Goal: Task Accomplishment & Management: Use online tool/utility

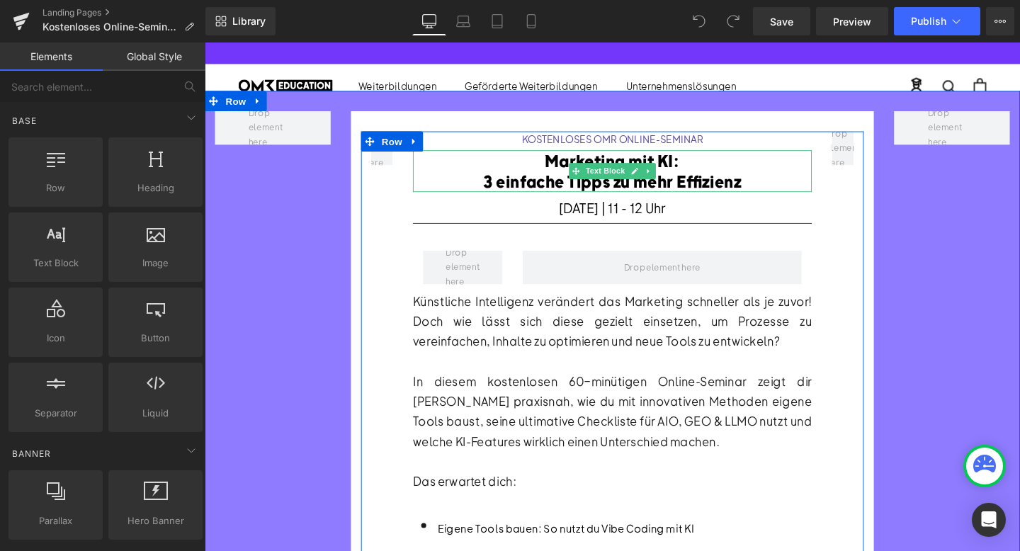
click at [739, 190] on font "3 einfache Tipps zu mehr Effizienz" at bounding box center [632, 188] width 271 height 21
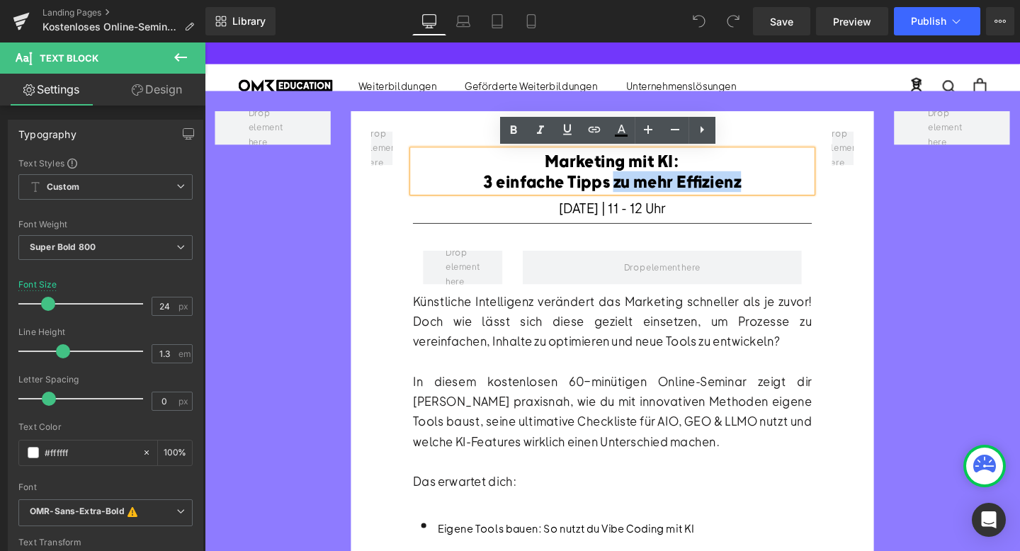
drag, startPoint x: 773, startPoint y: 187, endPoint x: 638, endPoint y: 186, distance: 135.3
click at [638, 186] on div "3 einfache Tipps zu mehr Effizienz" at bounding box center [633, 189] width 349 height 22
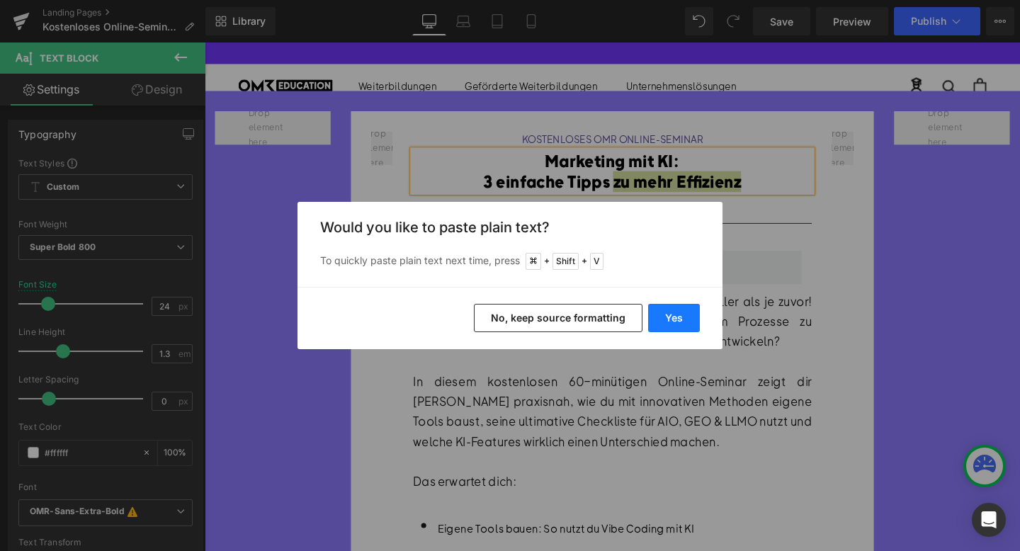
click at [59, 70] on button "Yes" at bounding box center [51, 61] width 15 height 17
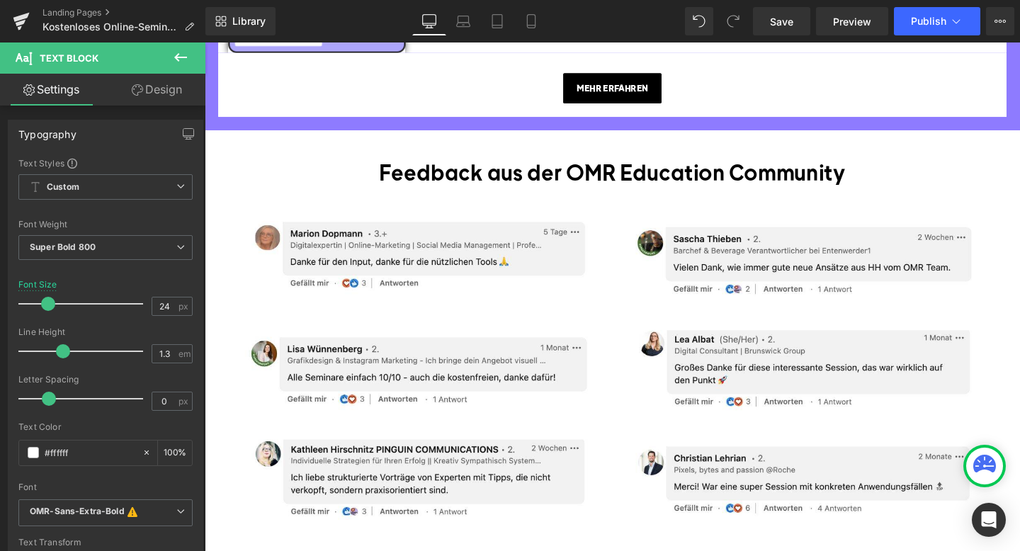
scroll to position [1205, 0]
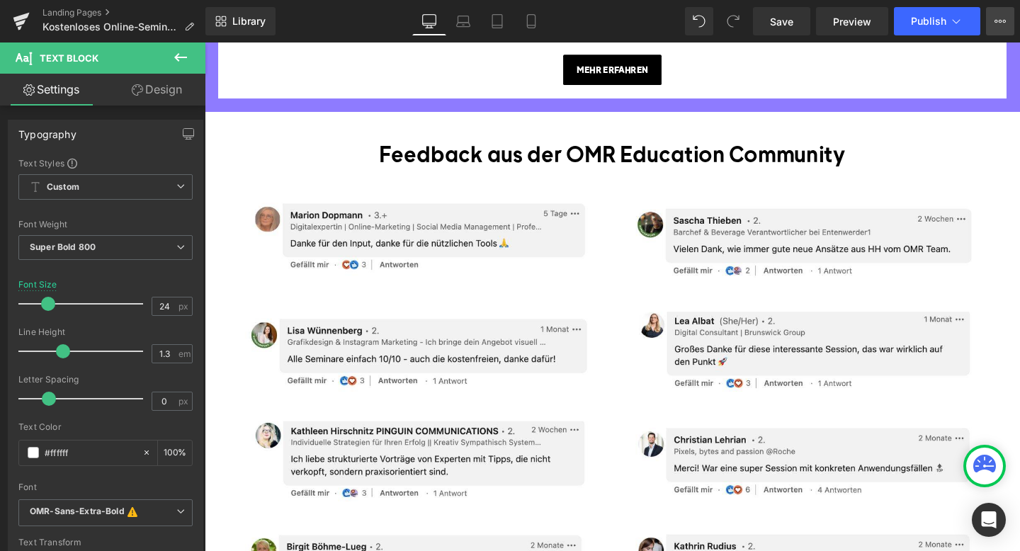
click at [991, 23] on button "View Live Page View with current Template Save Template to Library Schedule Pub…" at bounding box center [1000, 21] width 28 height 28
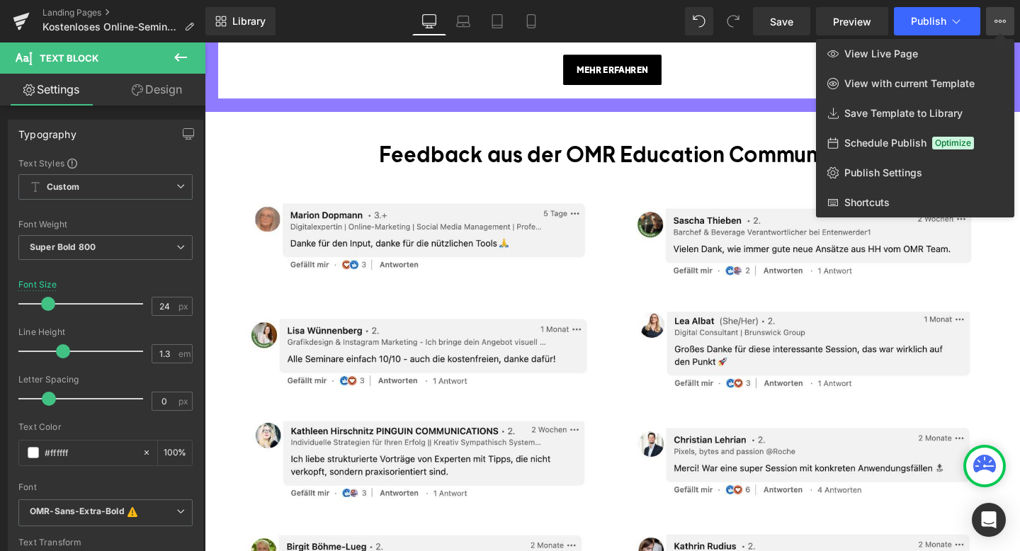
click at [889, 148] on span "Schedule Publish" at bounding box center [886, 143] width 82 height 13
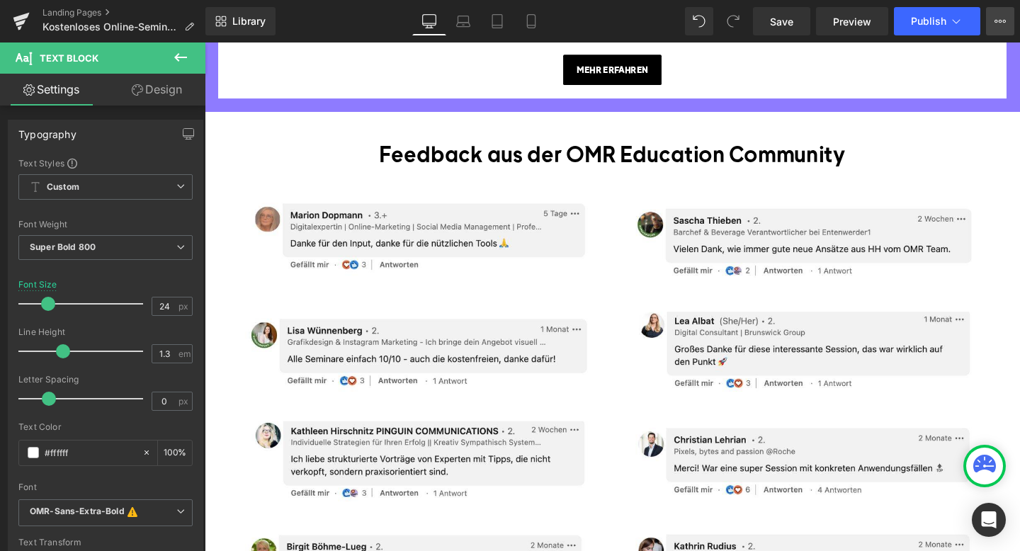
click at [1007, 25] on button "View Live Page View with current Template Save Template to Library Schedule Pub…" at bounding box center [1000, 21] width 28 height 28
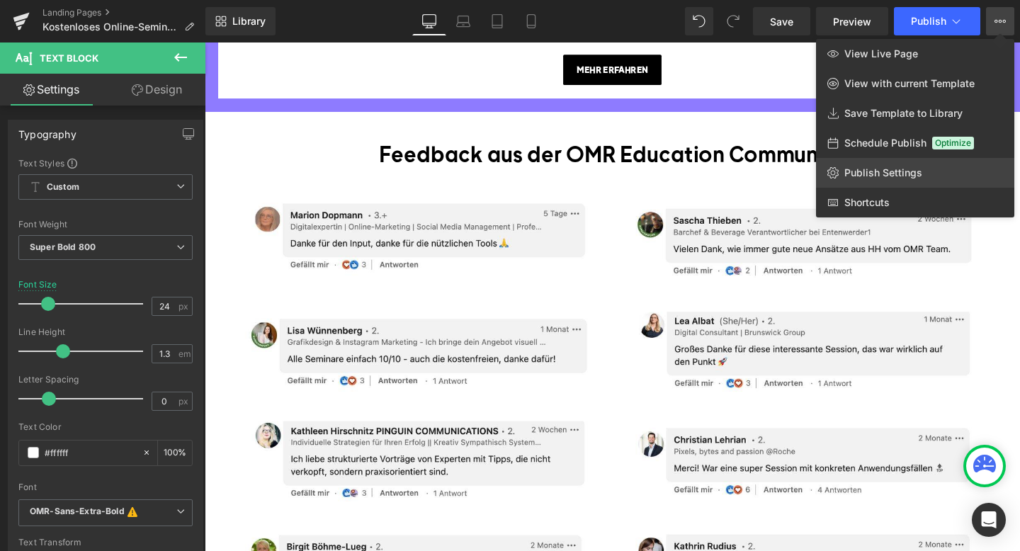
click at [883, 168] on span "Publish Settings" at bounding box center [884, 173] width 78 height 13
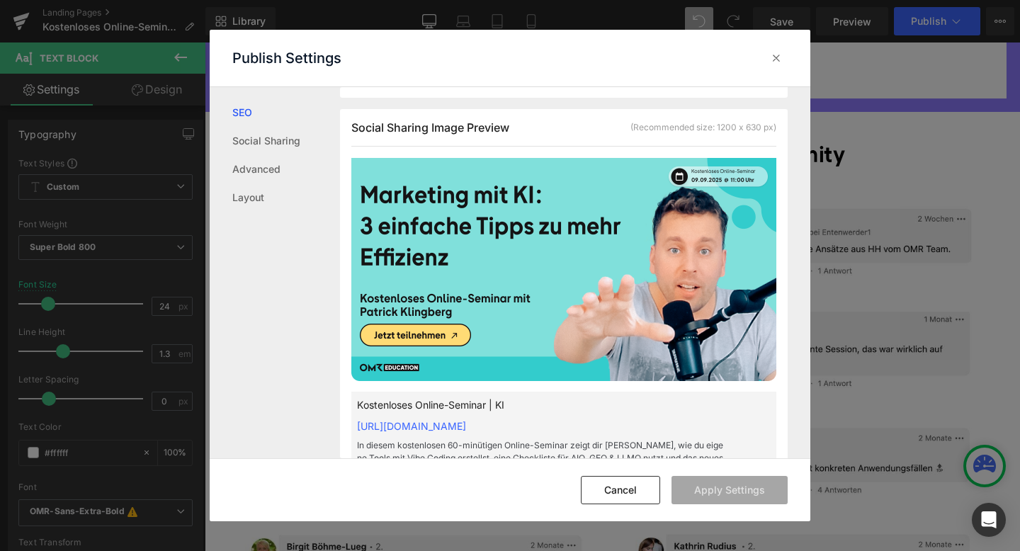
scroll to position [386, 0]
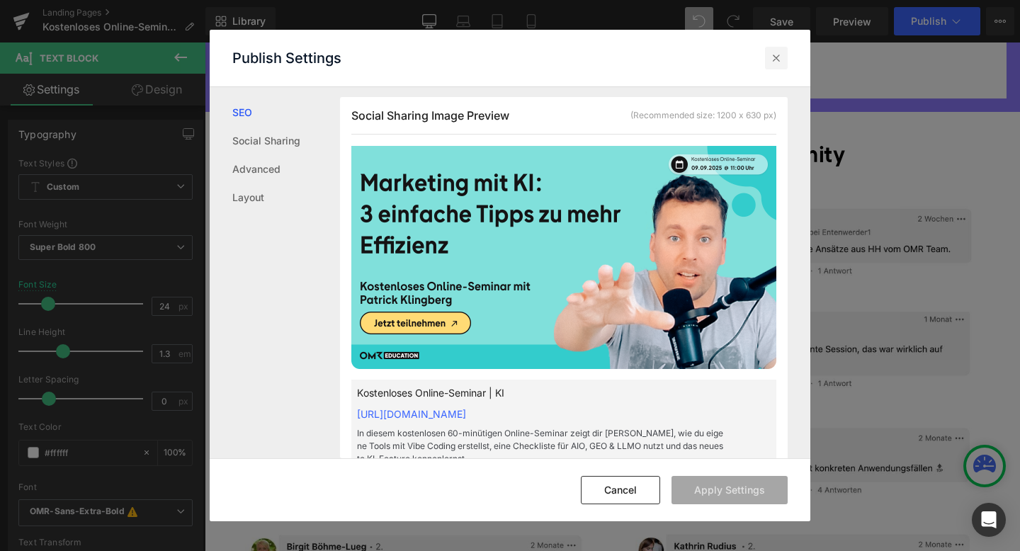
click at [0, 0] on icon at bounding box center [0, 0] width 0 height 0
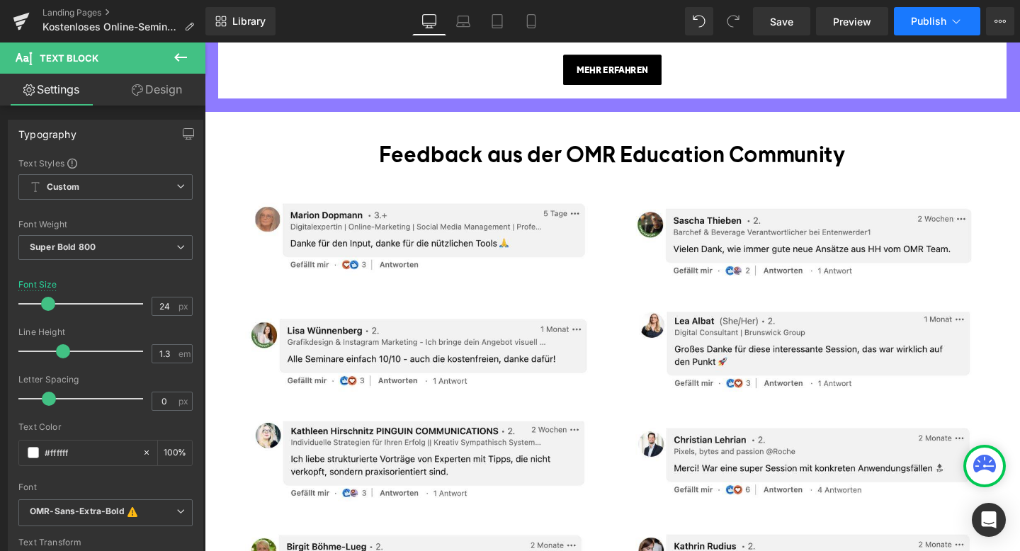
click at [922, 26] on span "Publish" at bounding box center [928, 21] width 35 height 11
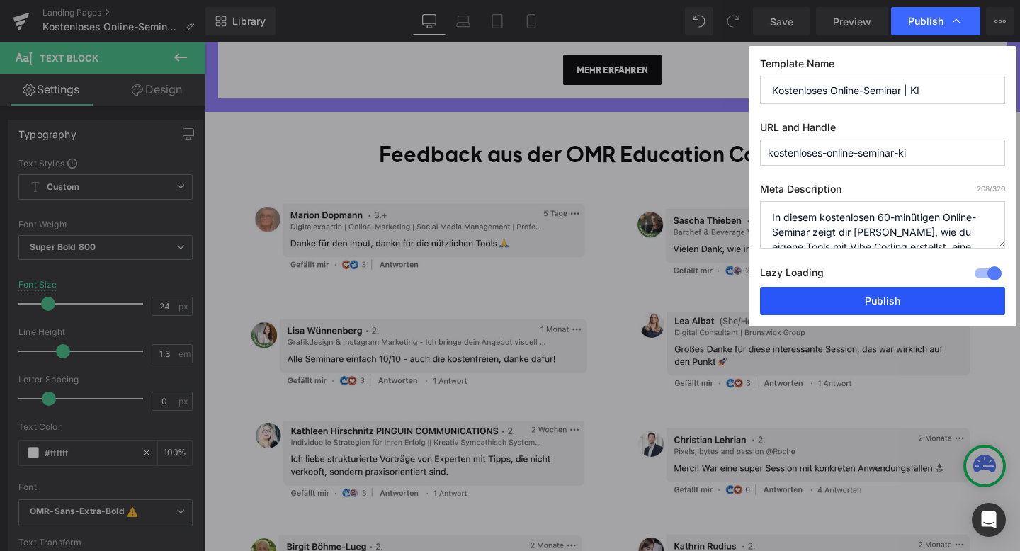
click at [0, 0] on button "Publish" at bounding box center [0, 0] width 0 height 0
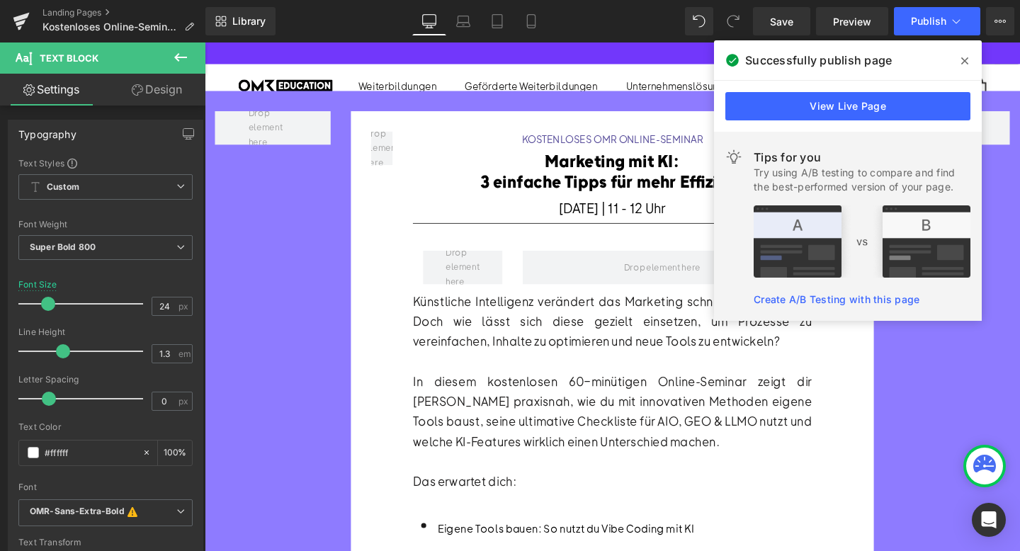
click at [235, 504] on icon at bounding box center [230, 508] width 9 height 9
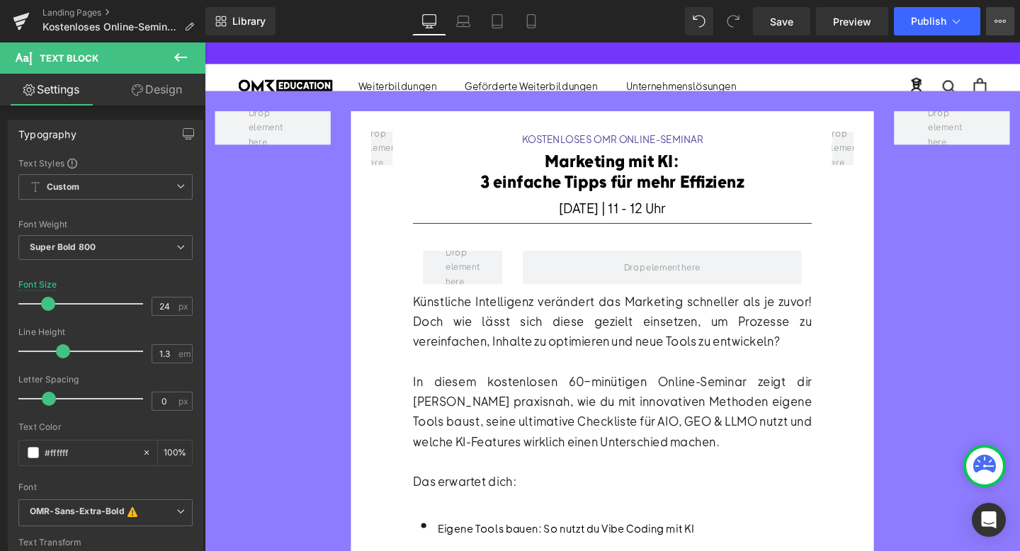
click at [998, 23] on icon at bounding box center [1000, 21] width 11 height 11
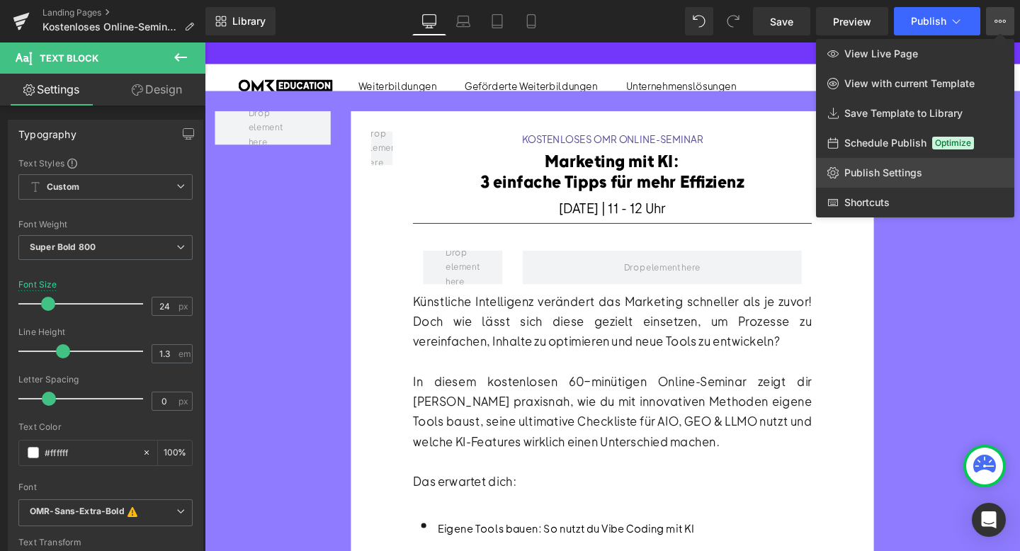
click at [895, 171] on span "Publish Settings" at bounding box center [884, 173] width 78 height 13
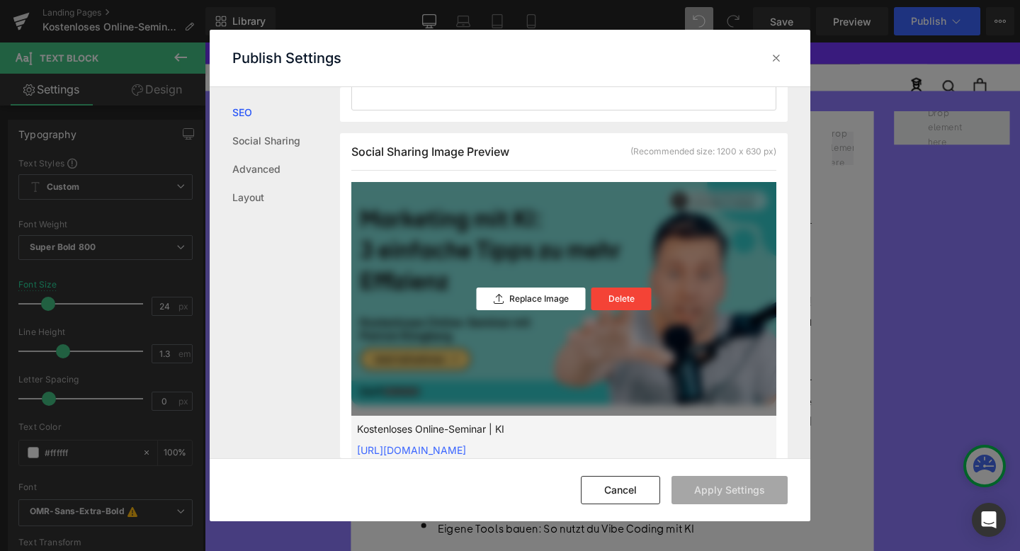
scroll to position [358, 0]
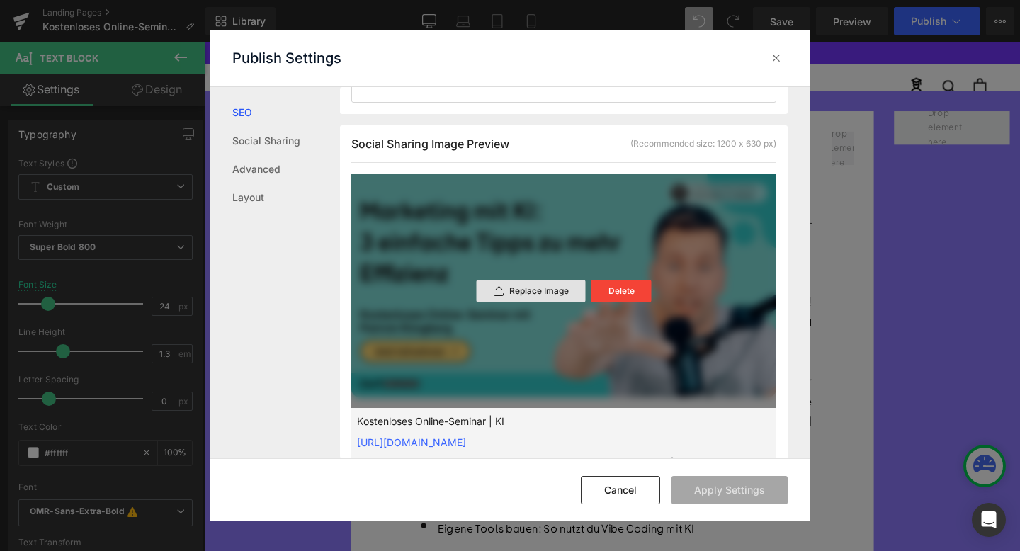
click at [0, 0] on div "Replace Image" at bounding box center [0, 0] width 0 height 0
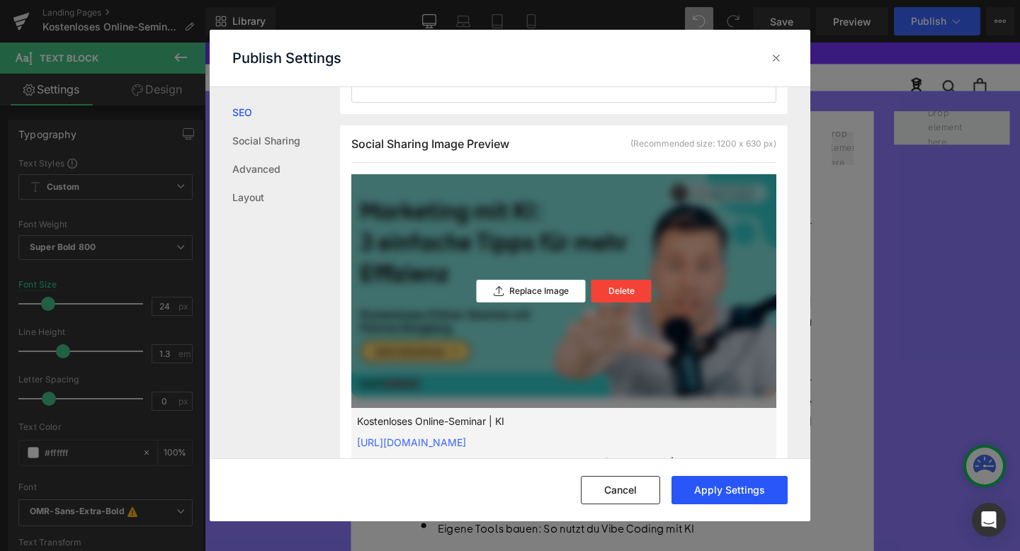
click at [728, 487] on button "Apply Settings" at bounding box center [730, 490] width 116 height 28
click at [0, 0] on icon at bounding box center [0, 0] width 0 height 0
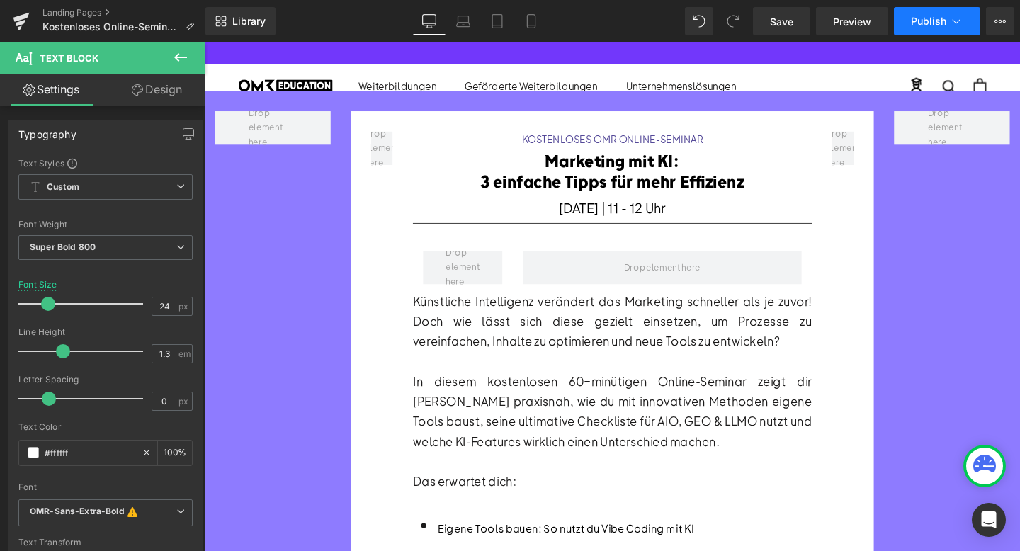
click at [933, 22] on span "Publish" at bounding box center [928, 21] width 35 height 11
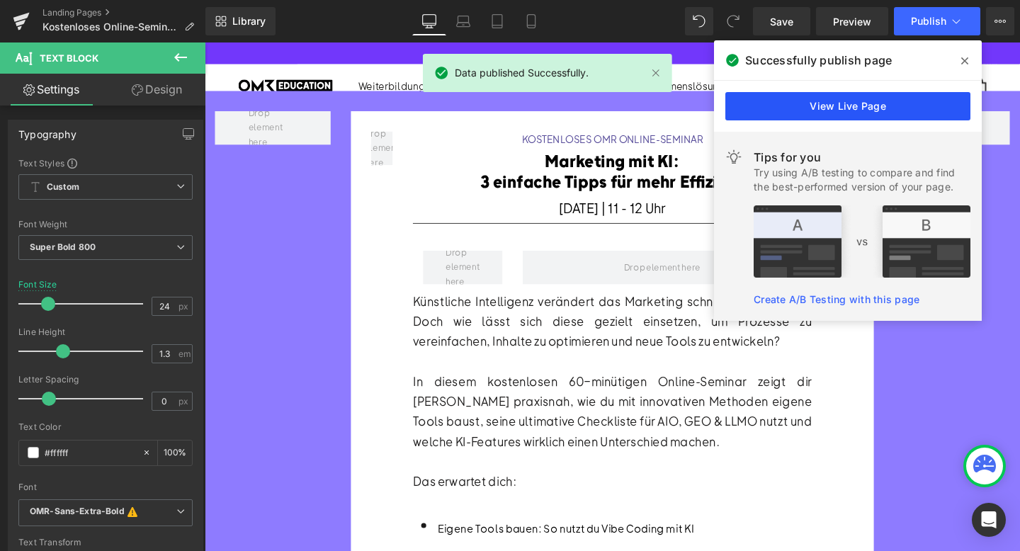
click at [463, 495] on link "View Live Page" at bounding box center [456, 503] width 15 height 17
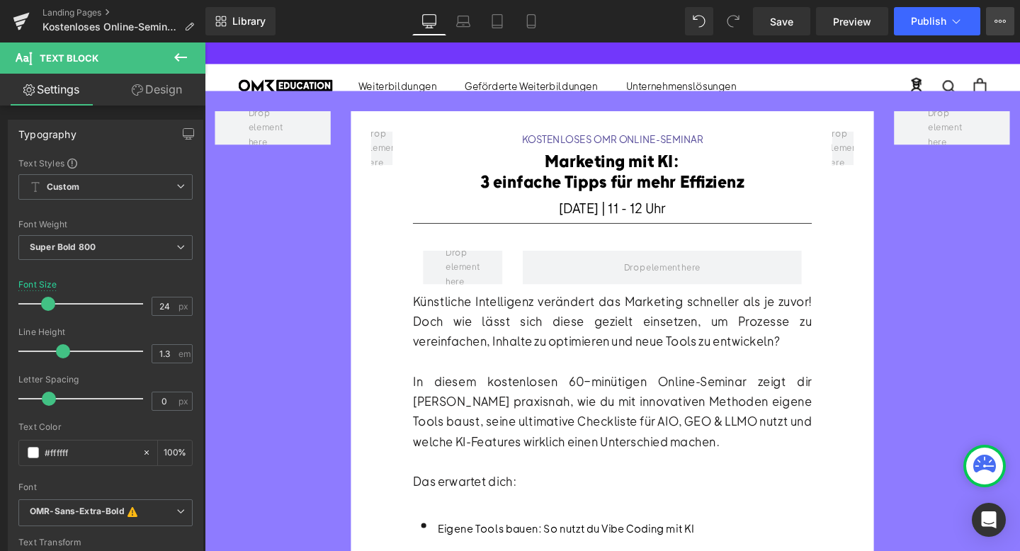
click at [1010, 28] on button "View Live Page View with current Template Save Template to Library Schedule Pub…" at bounding box center [1000, 21] width 28 height 28
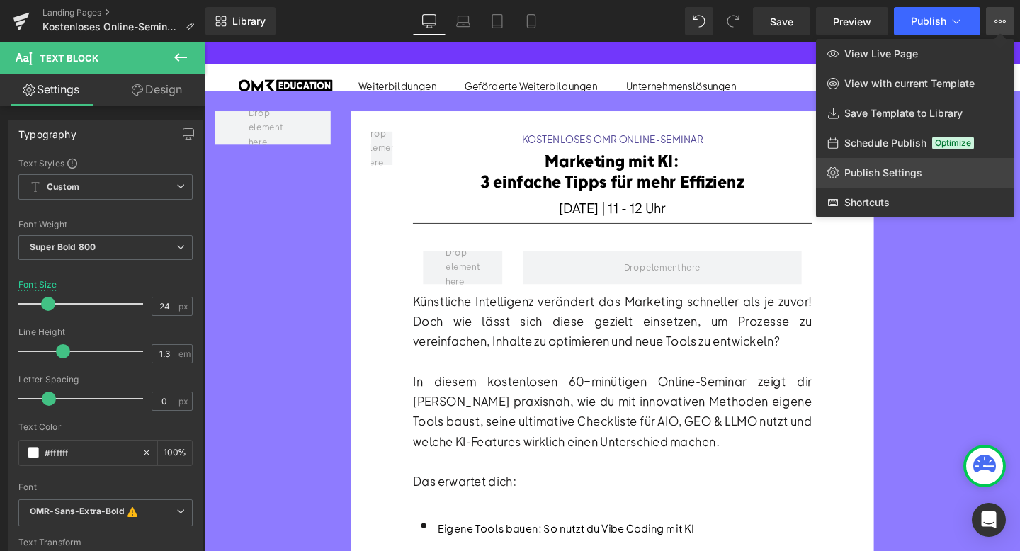
click at [889, 170] on span "Publish Settings" at bounding box center [884, 173] width 78 height 13
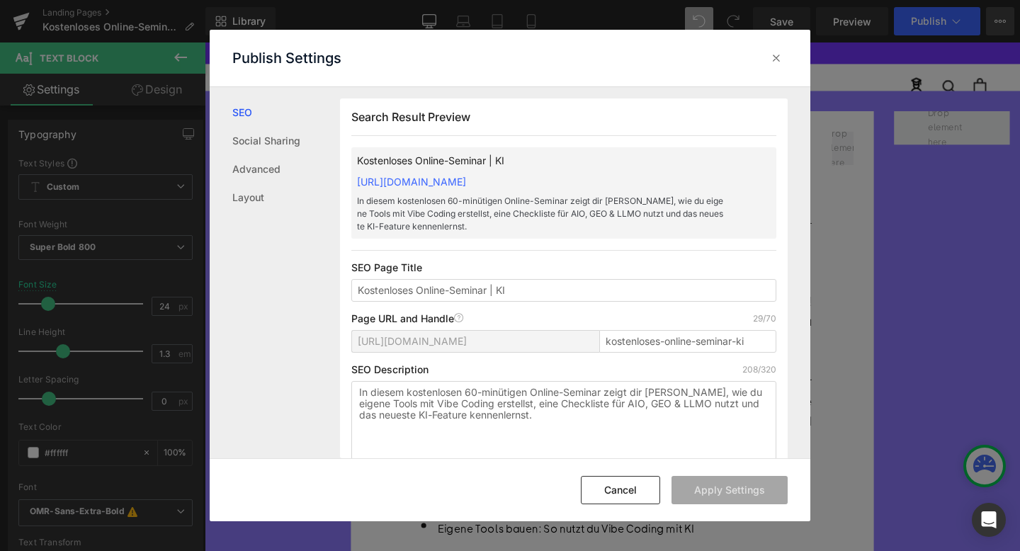
scroll to position [1, 0]
click at [0, 0] on input "kostenloses-online-seminar-ki" at bounding box center [0, 0] width 0 height 0
type input "kostenloses-online-seminar-anmeldung"
click at [694, 137] on button "Apply Settings" at bounding box center [671, 111] width 46 height 52
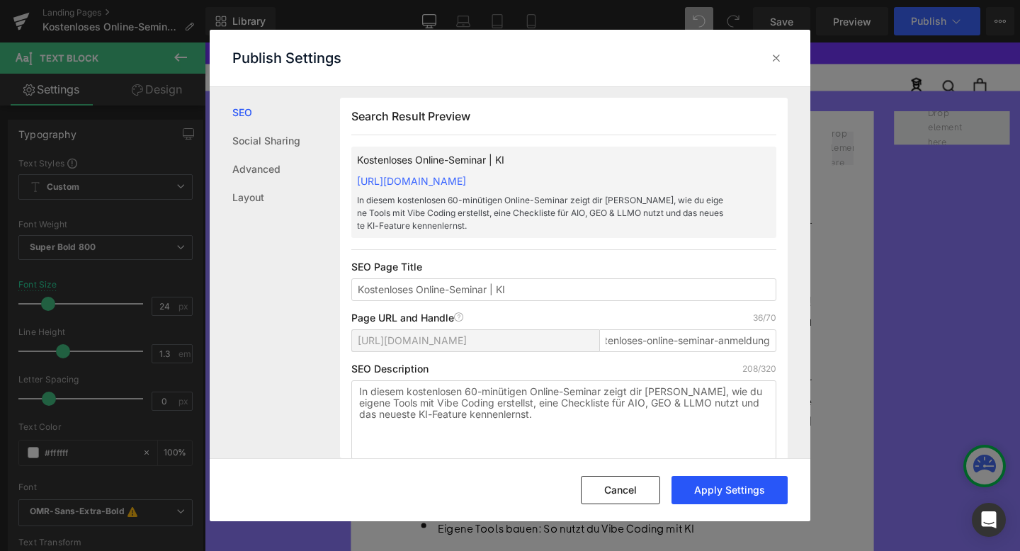
scroll to position [0, 0]
click at [0, 0] on icon at bounding box center [0, 0] width 0 height 0
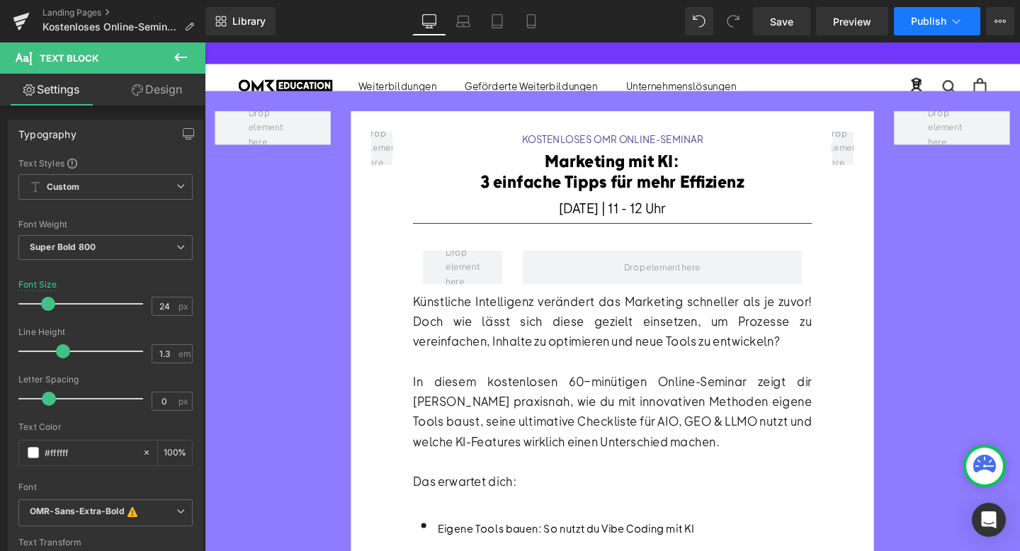
click at [927, 32] on button "Publish" at bounding box center [937, 21] width 86 height 28
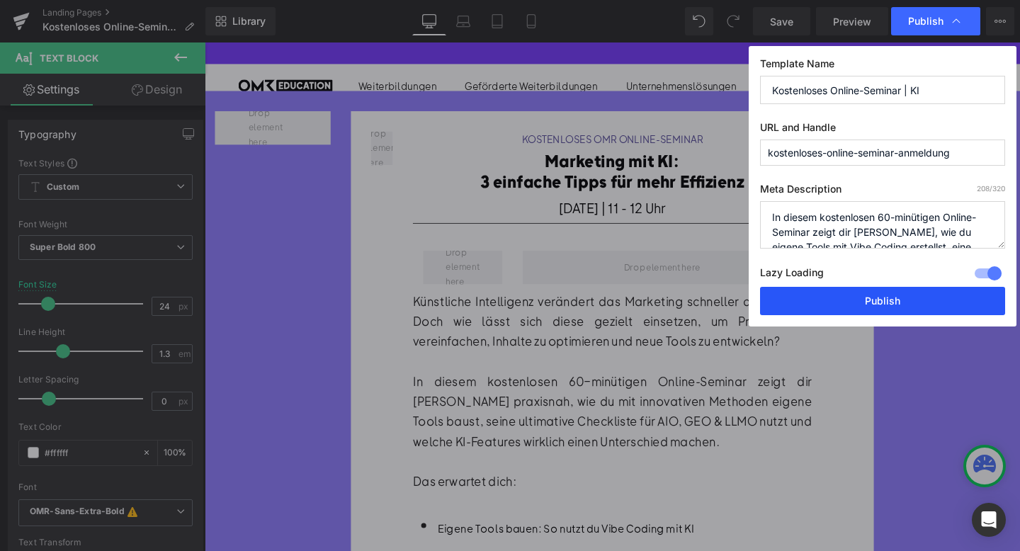
click at [0, 0] on button "Publish" at bounding box center [0, 0] width 0 height 0
